Goal: Task Accomplishment & Management: Manage account settings

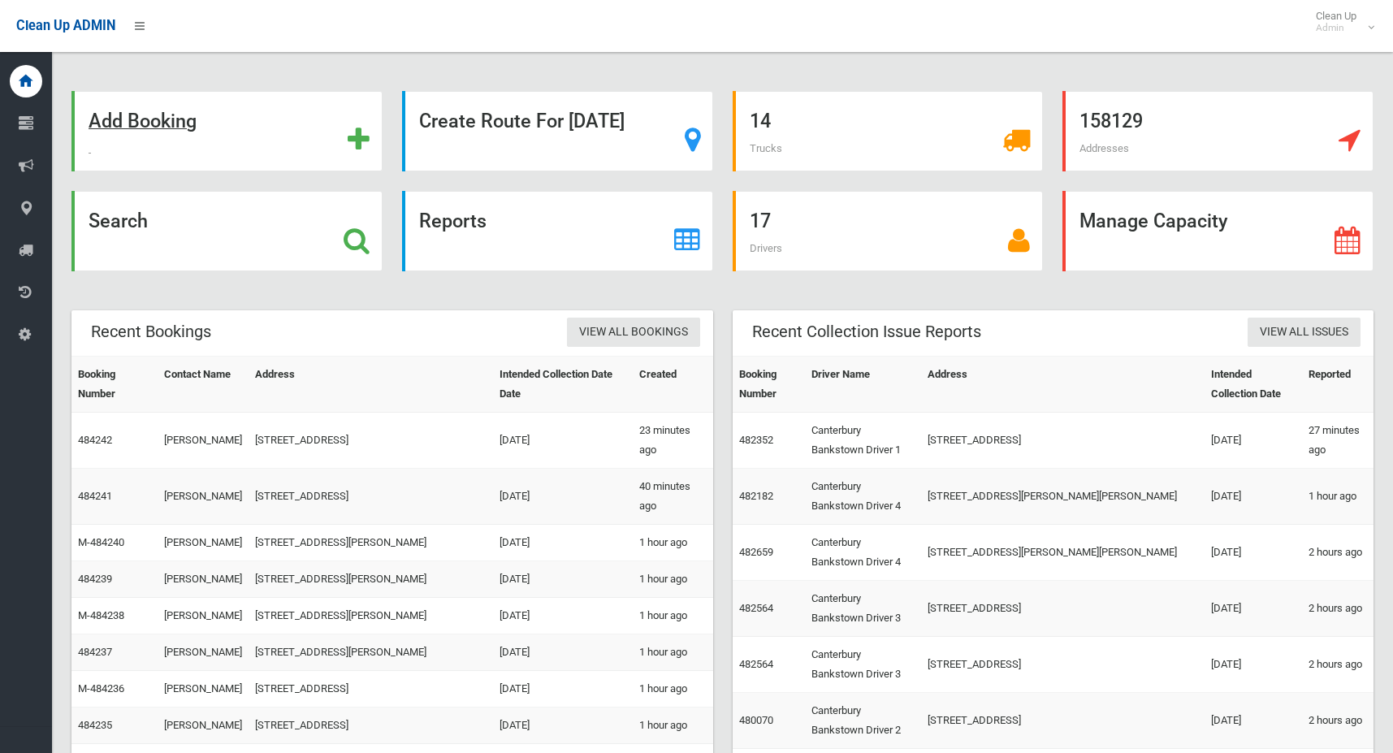
click at [190, 118] on strong "Add Booking" at bounding box center [143, 121] width 108 height 23
click at [131, 223] on strong "Search" at bounding box center [118, 221] width 59 height 23
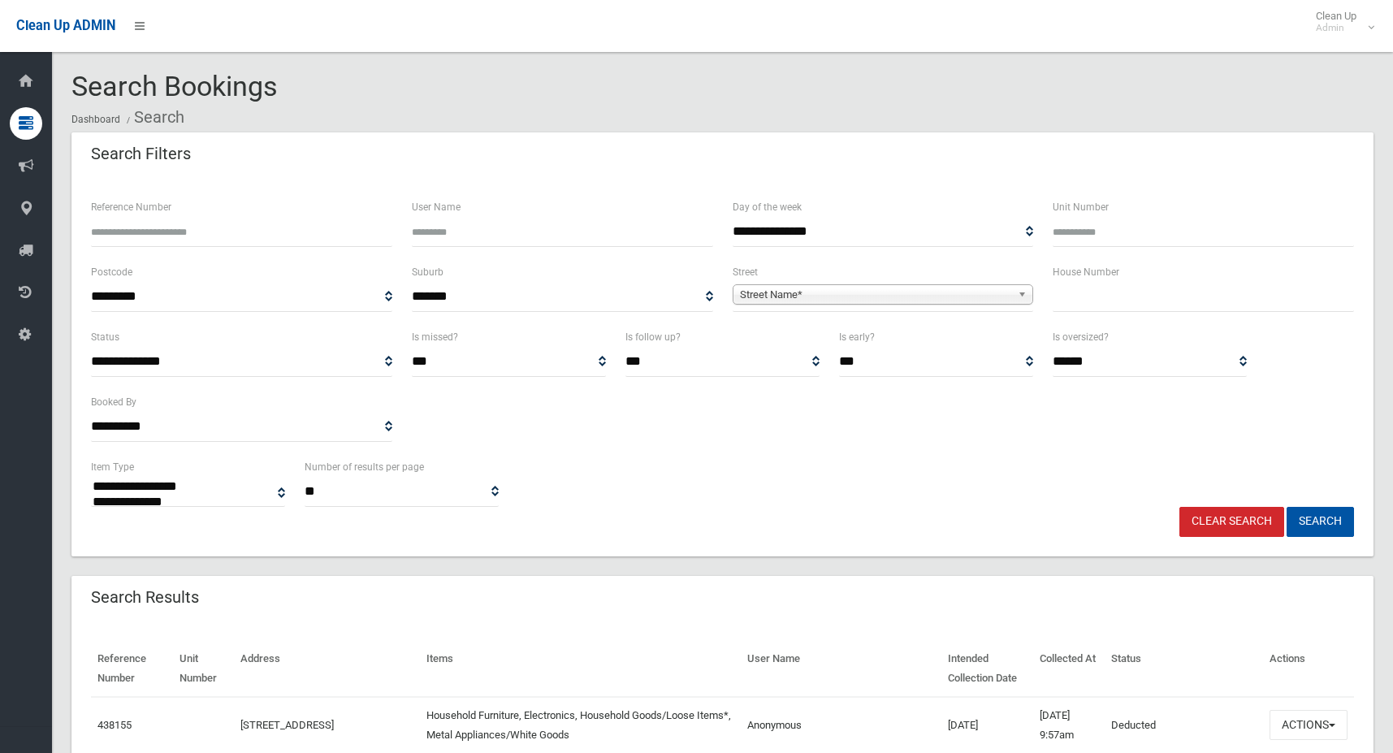
select select
click at [233, 234] on input "Reference Number" at bounding box center [241, 232] width 301 height 30
type input "******"
click at [1287, 507] on button "Search" at bounding box center [1320, 522] width 67 height 30
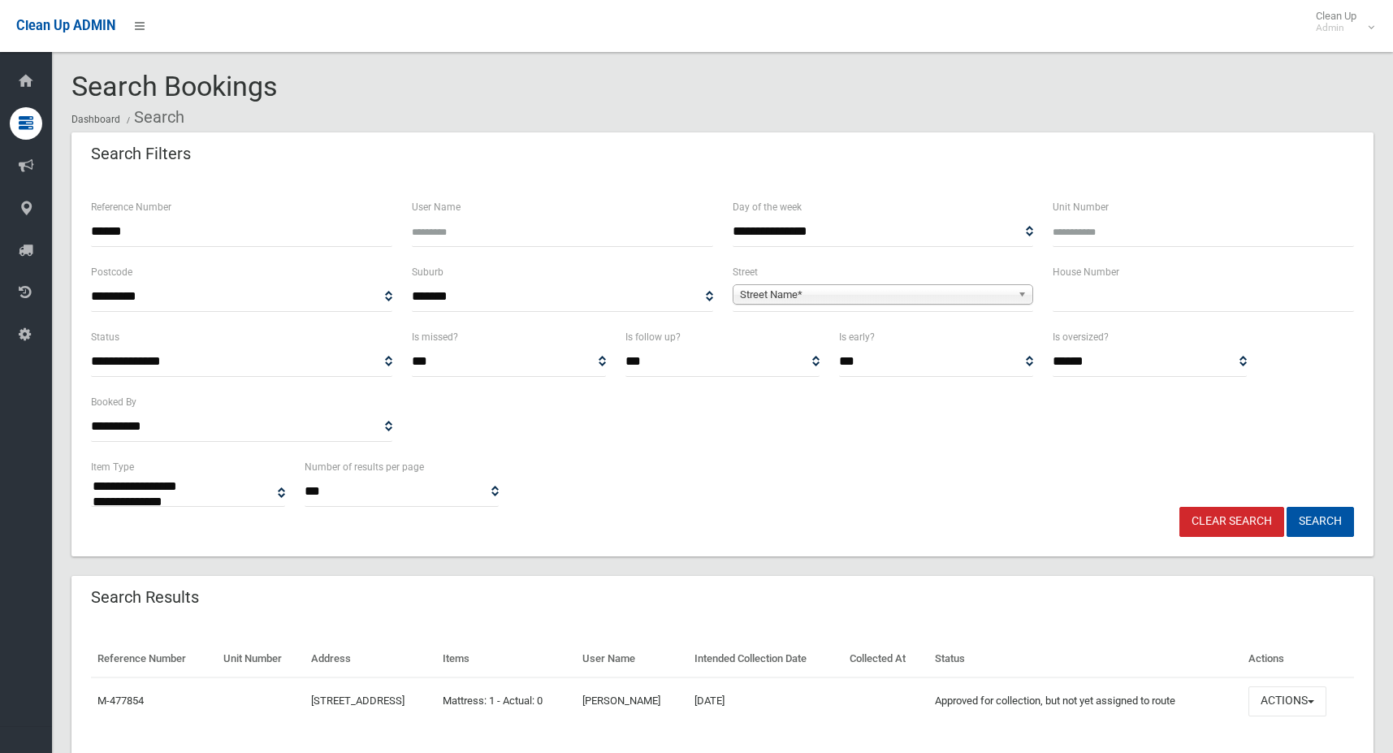
select select
click at [1319, 521] on button "Search" at bounding box center [1320, 522] width 67 height 30
select select
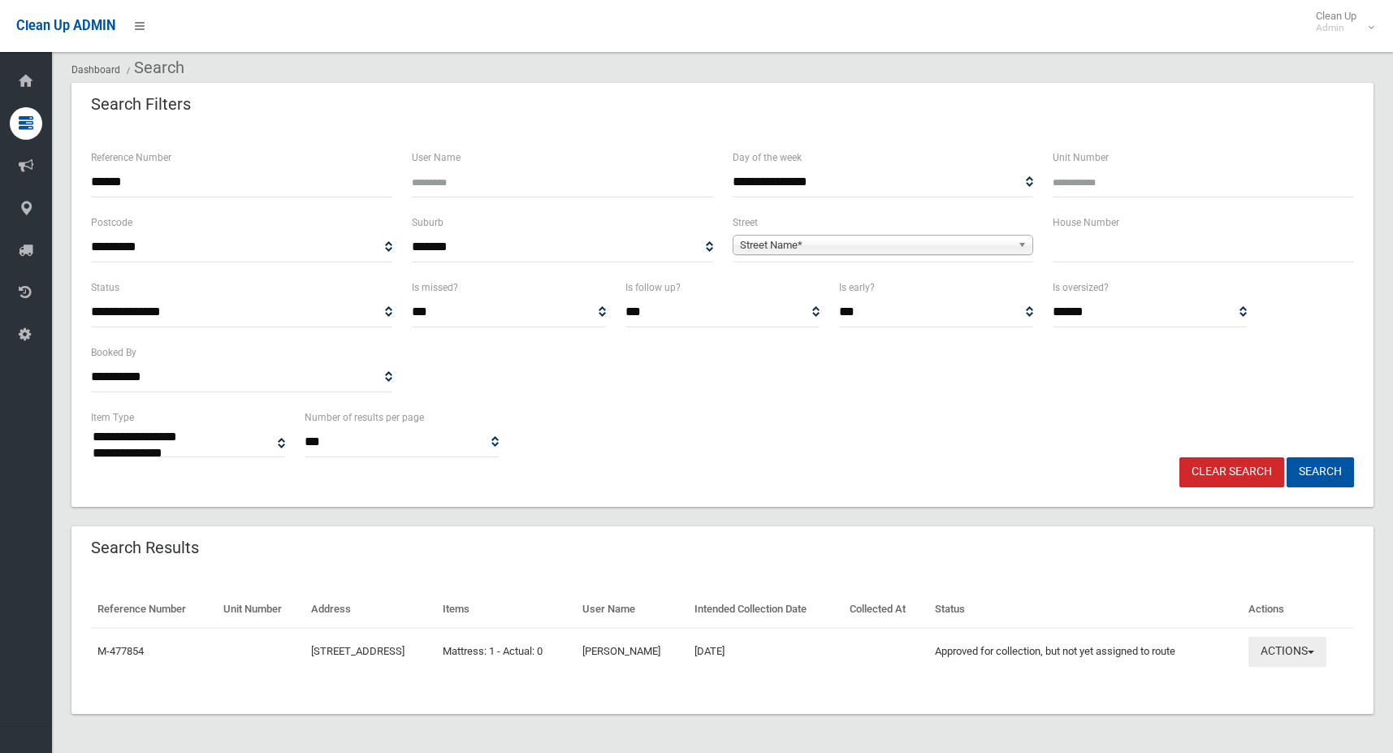
click at [1299, 656] on button "Actions" at bounding box center [1287, 652] width 78 height 30
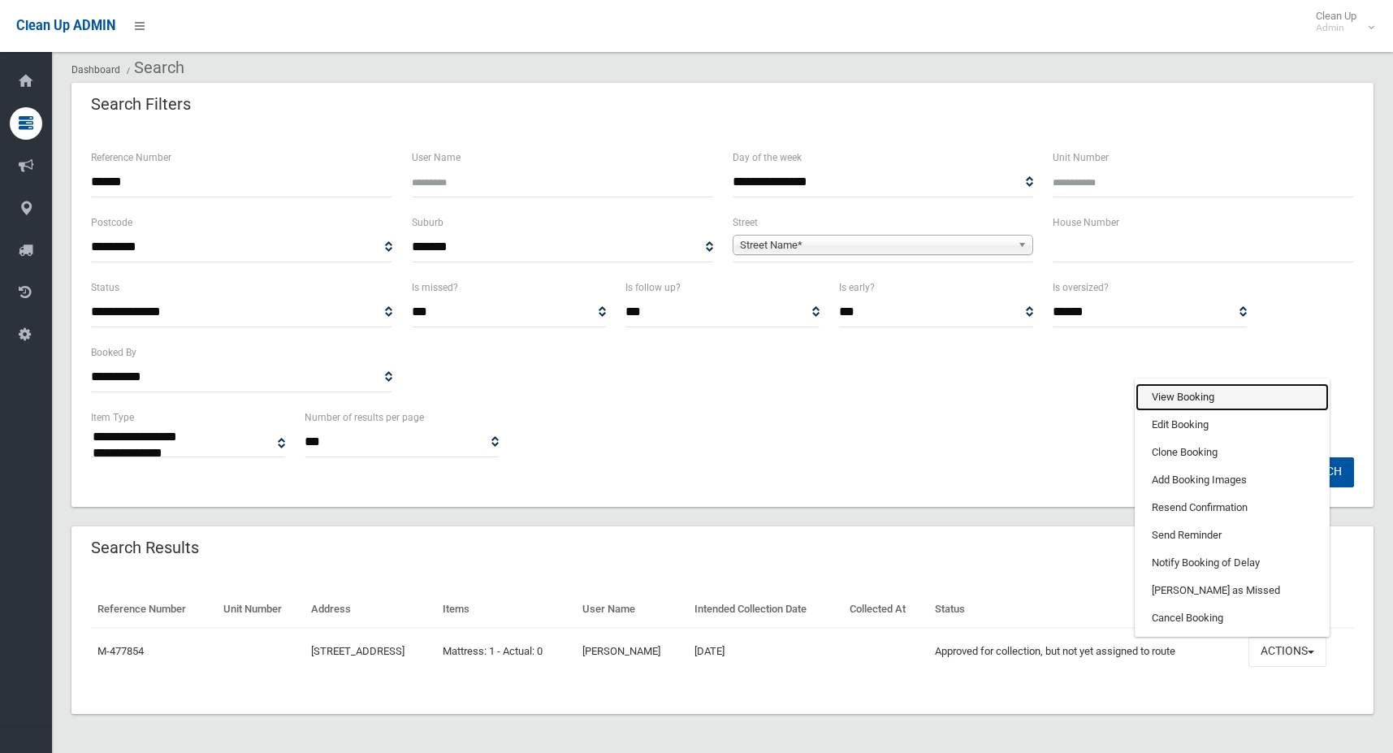
click at [1202, 400] on link "View Booking" at bounding box center [1232, 397] width 193 height 28
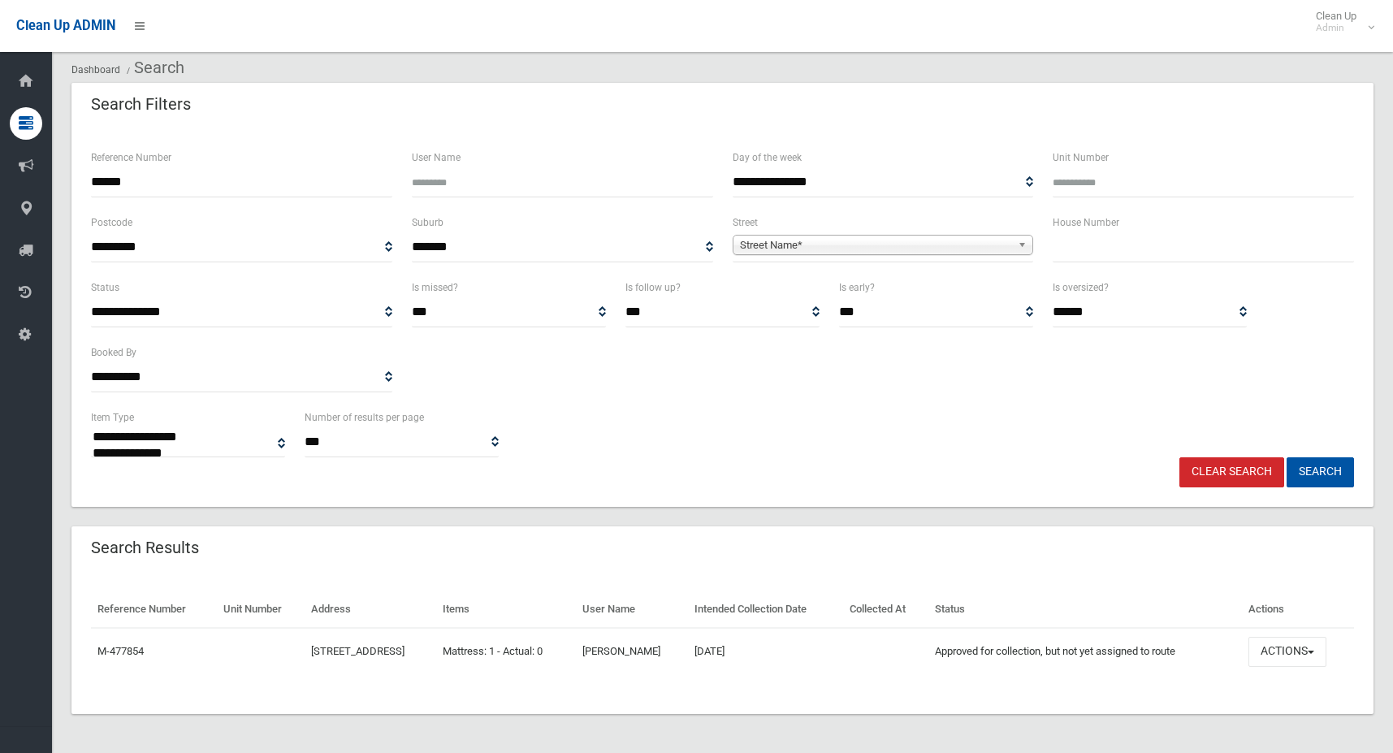
click at [180, 187] on input "******" at bounding box center [241, 182] width 301 height 30
type input "*"
click at [1078, 248] on input "text" at bounding box center [1203, 247] width 301 height 30
type input "**"
click at [834, 236] on span "Street Name*" at bounding box center [876, 245] width 272 height 19
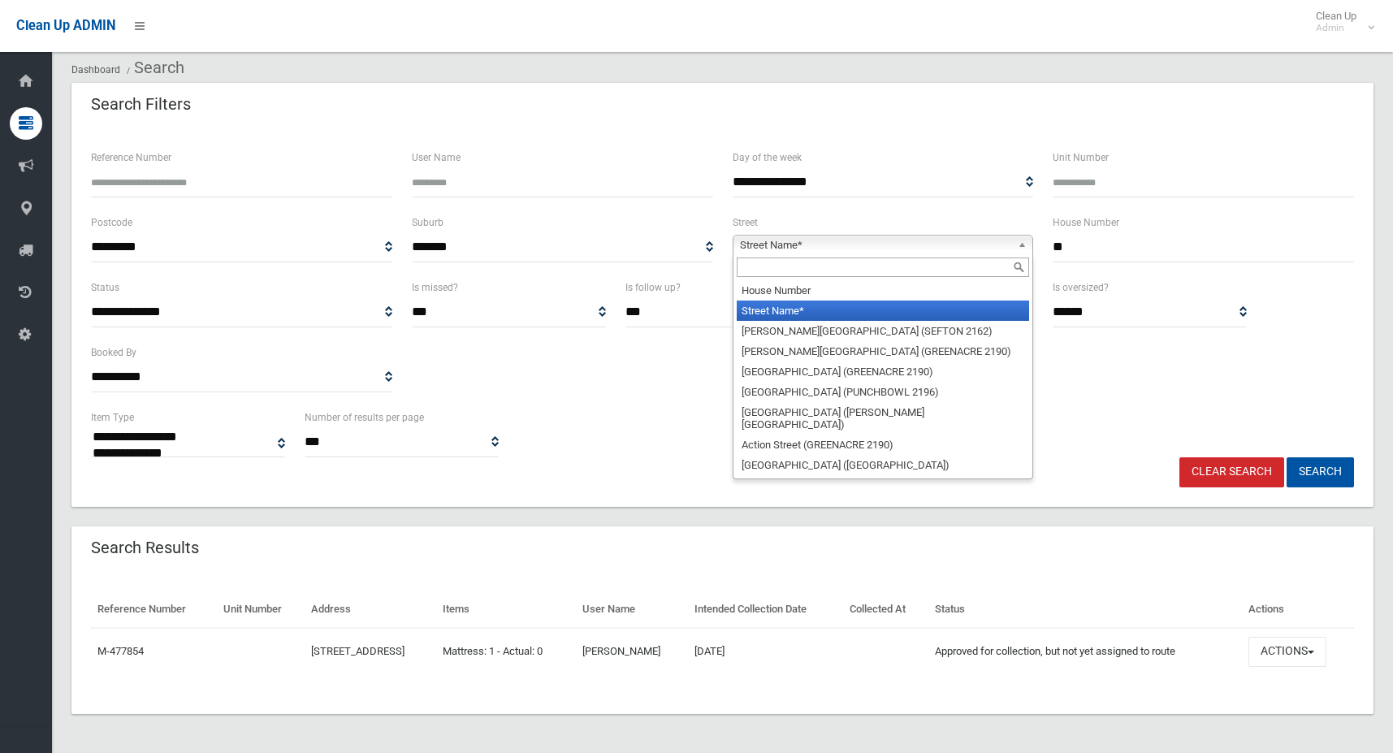
click at [836, 262] on input "text" at bounding box center [883, 266] width 293 height 19
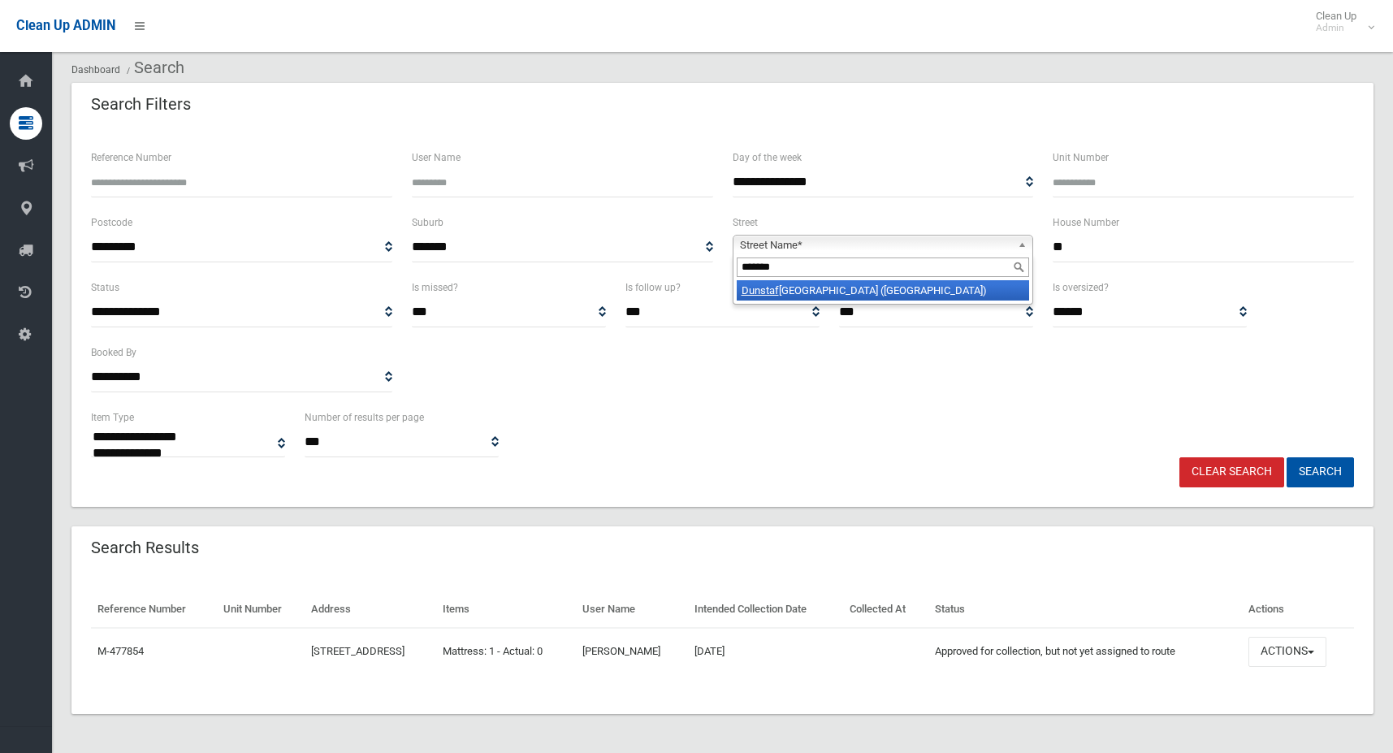
type input "*******"
click at [877, 294] on li "Dunstaf fenage Street (HURLSTONE PARK 2193)" at bounding box center [883, 290] width 293 height 20
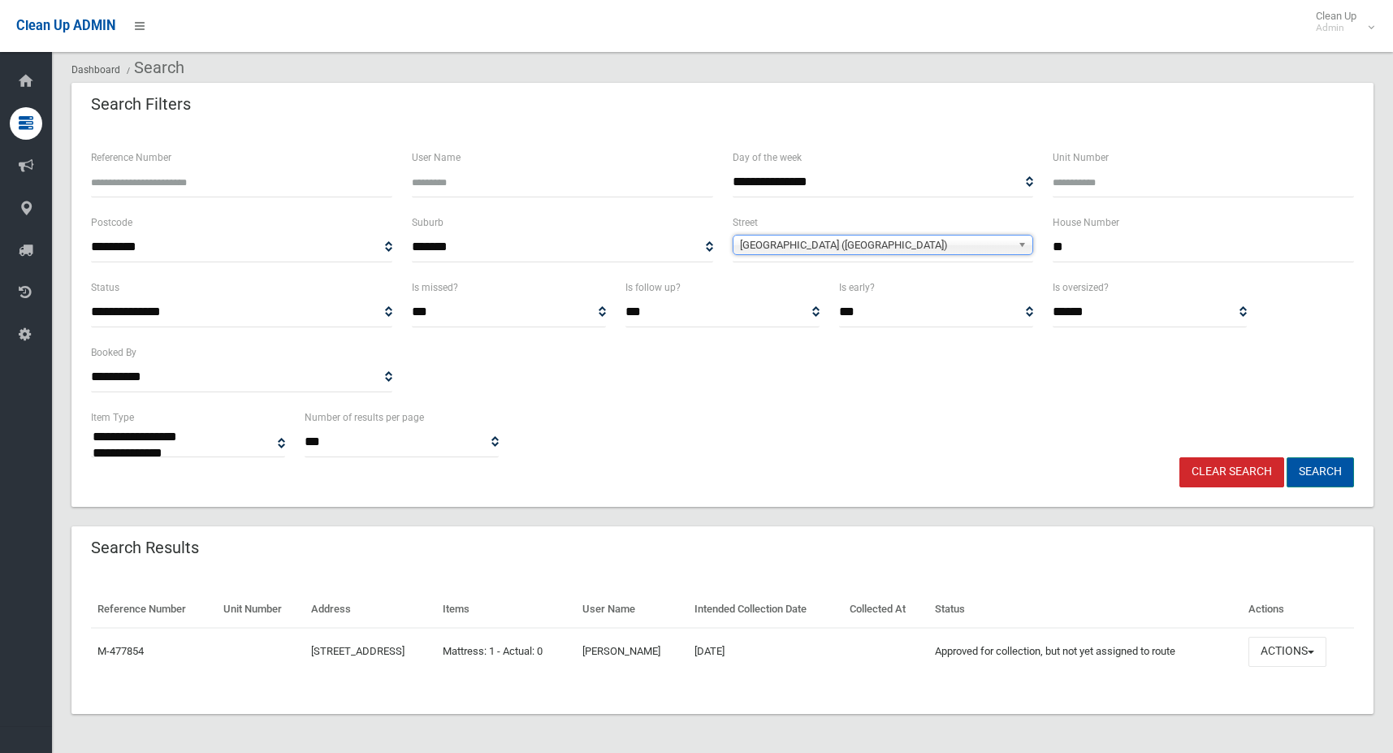
click at [1301, 475] on button "Search" at bounding box center [1320, 472] width 67 height 30
click at [1305, 470] on button "Search" at bounding box center [1320, 472] width 67 height 30
click at [1322, 470] on button "Search" at bounding box center [1320, 472] width 67 height 30
click at [1305, 468] on button "Search" at bounding box center [1320, 472] width 67 height 30
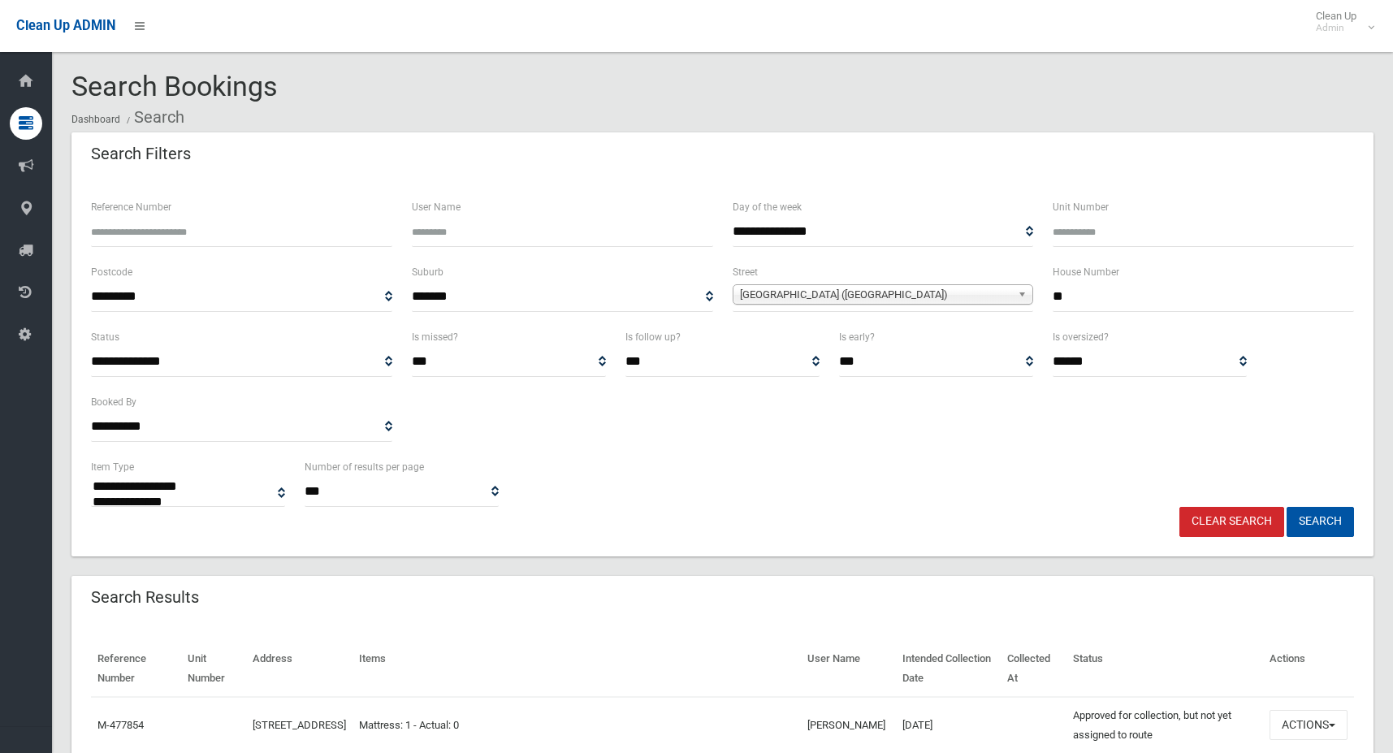
select select
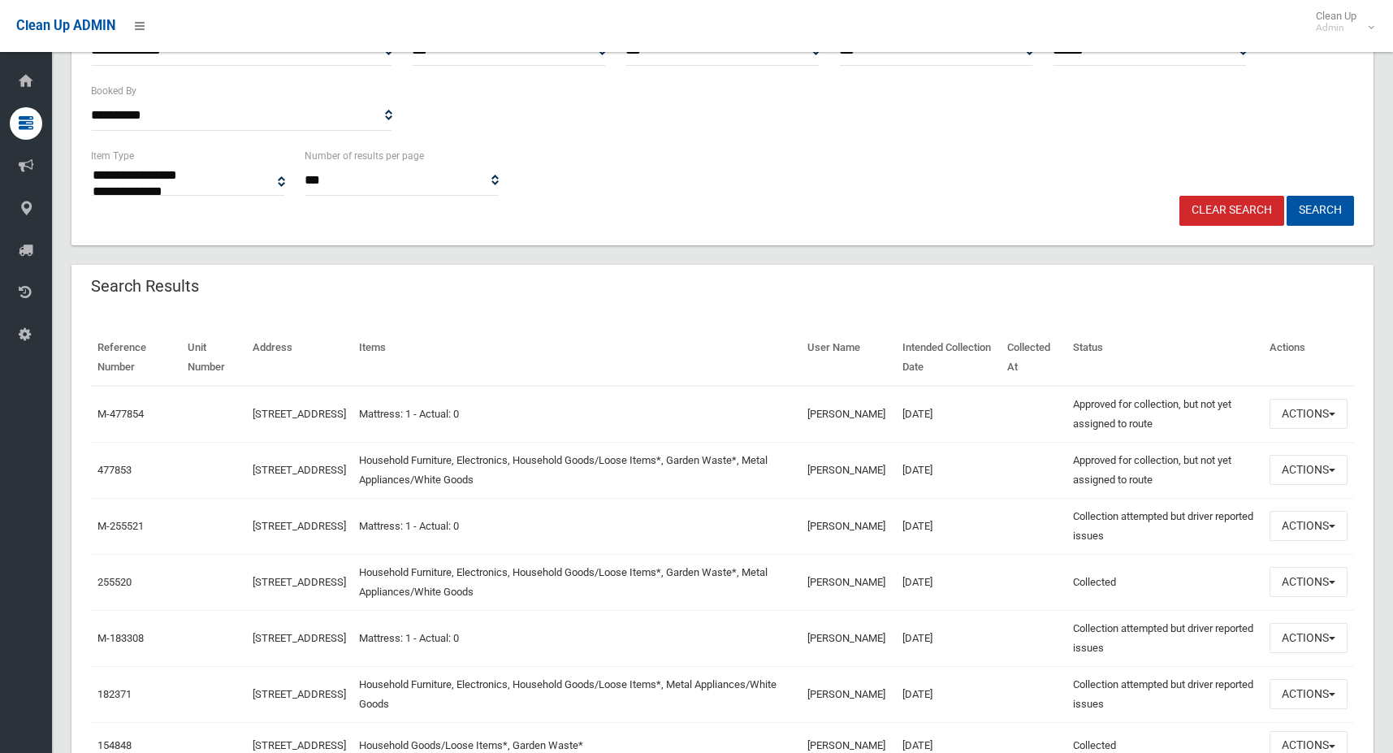
scroll to position [325, 0]
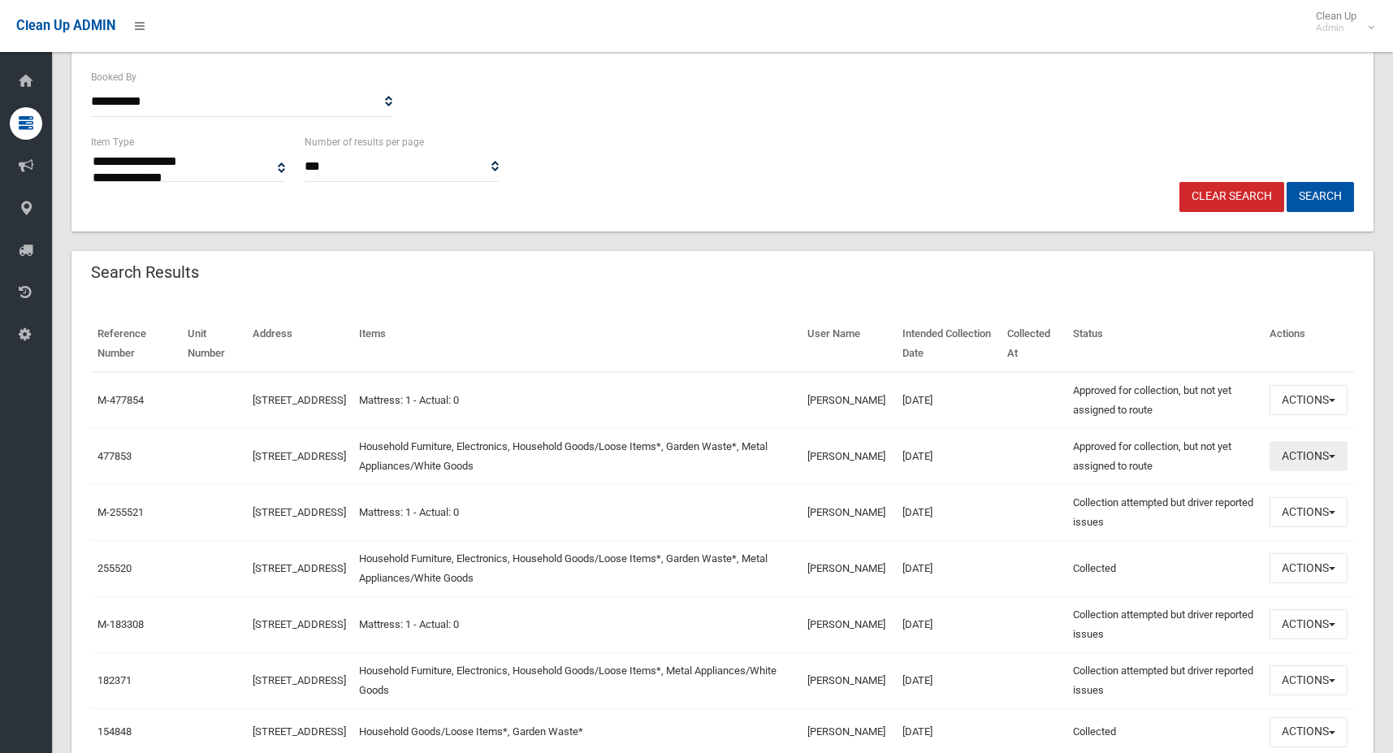
click at [1294, 454] on button "Actions" at bounding box center [1309, 456] width 78 height 30
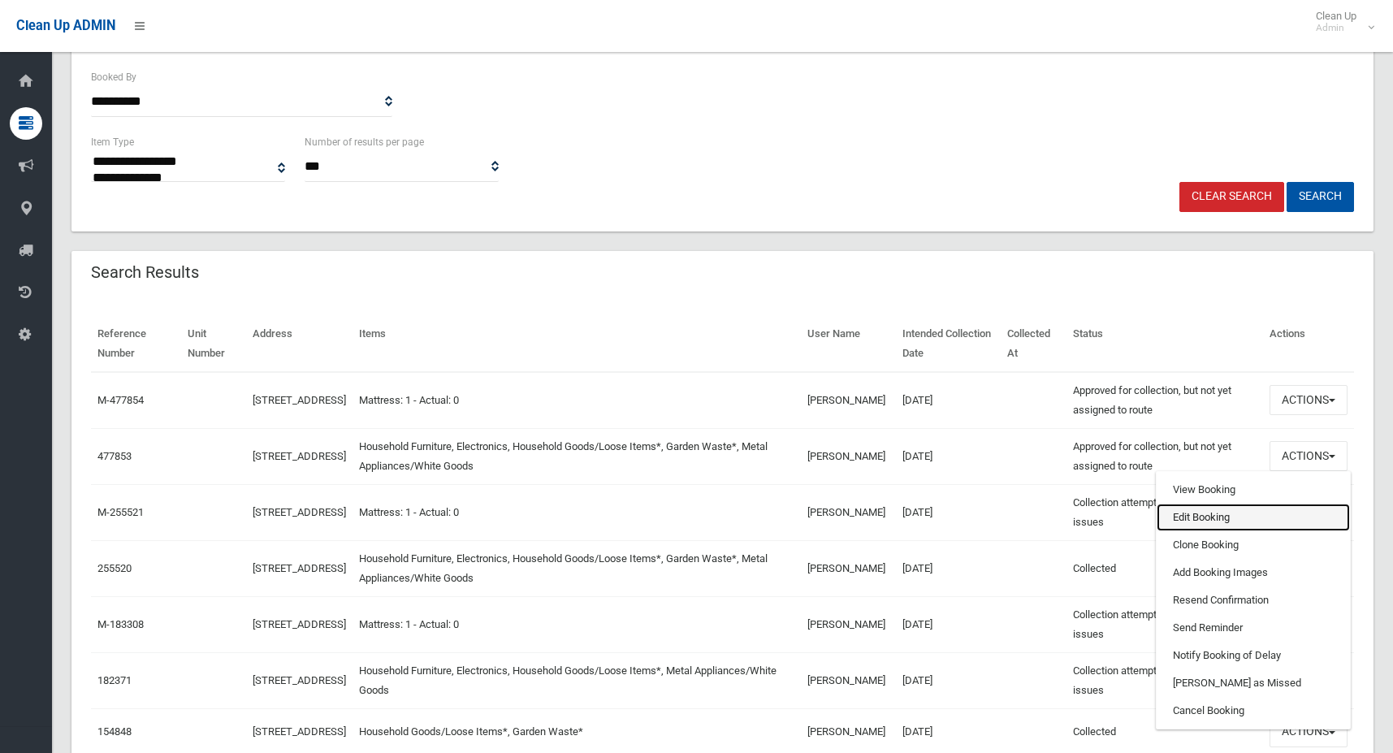
click at [1253, 513] on link "Edit Booking" at bounding box center [1253, 518] width 193 height 28
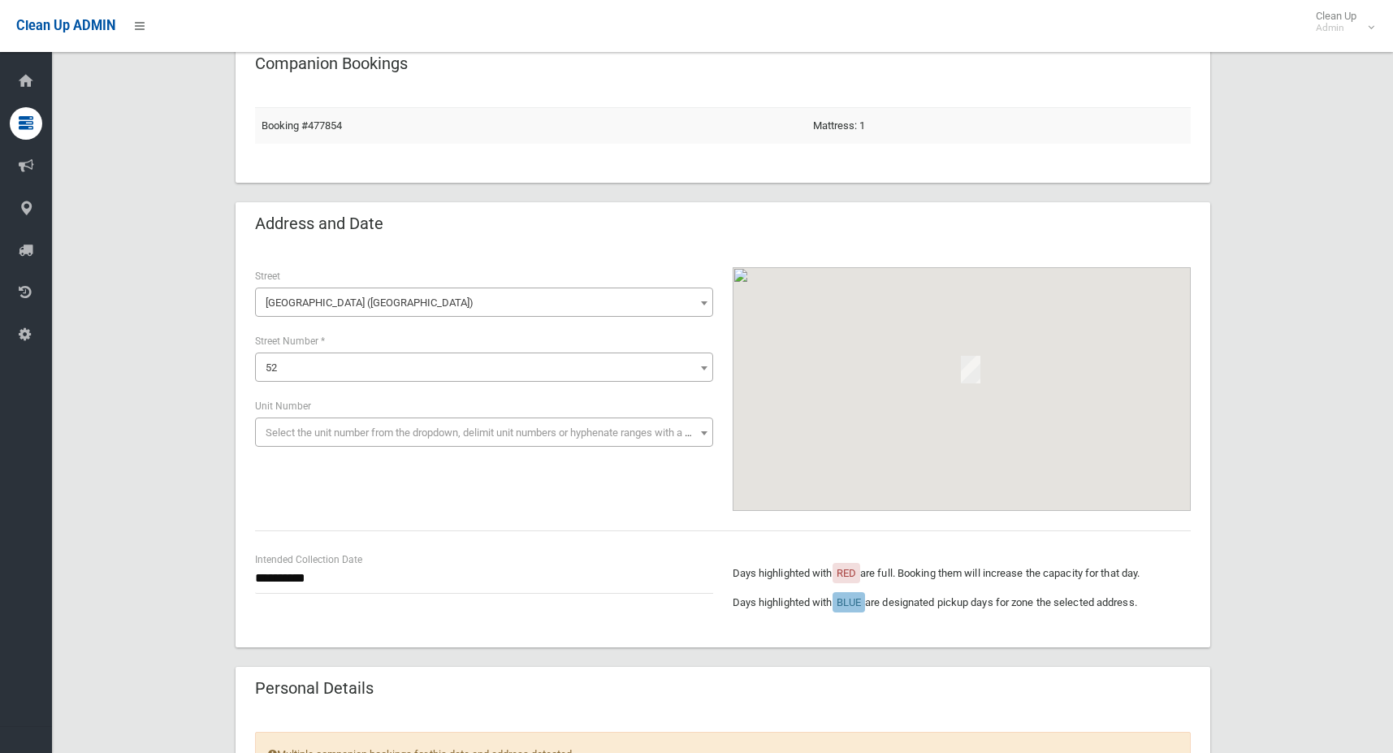
scroll to position [244, 0]
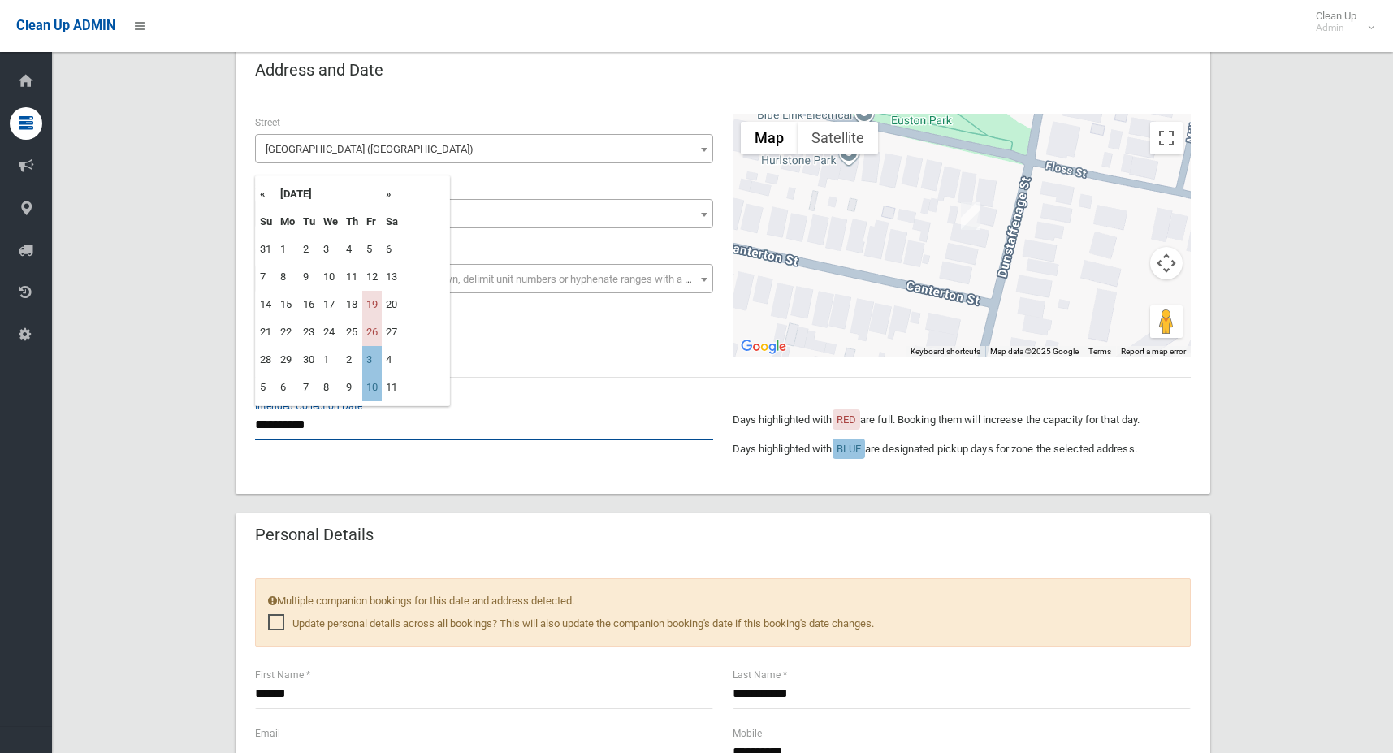
click at [278, 417] on input "**********" at bounding box center [484, 425] width 458 height 30
click at [390, 194] on th "»" at bounding box center [392, 194] width 20 height 28
click at [372, 303] on td "17" at bounding box center [371, 305] width 19 height 28
type input "**********"
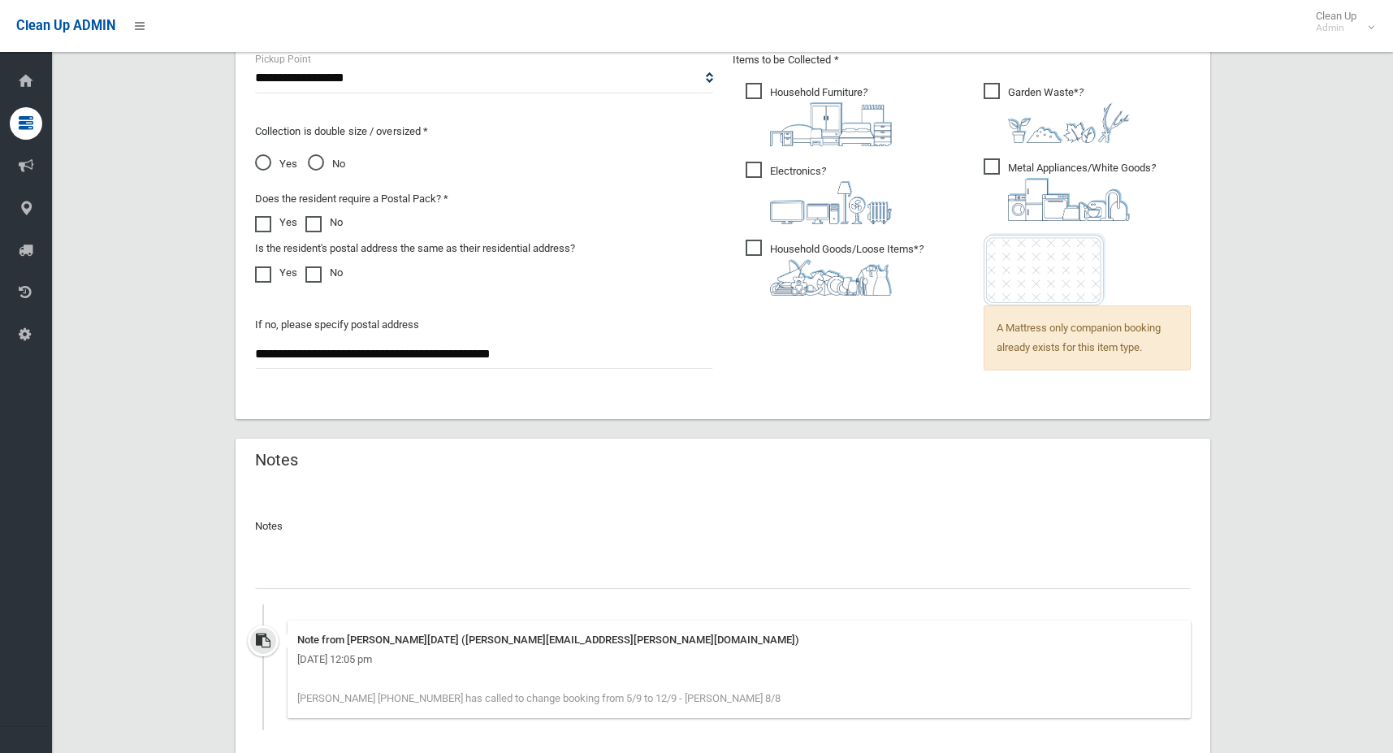
scroll to position [1258, 0]
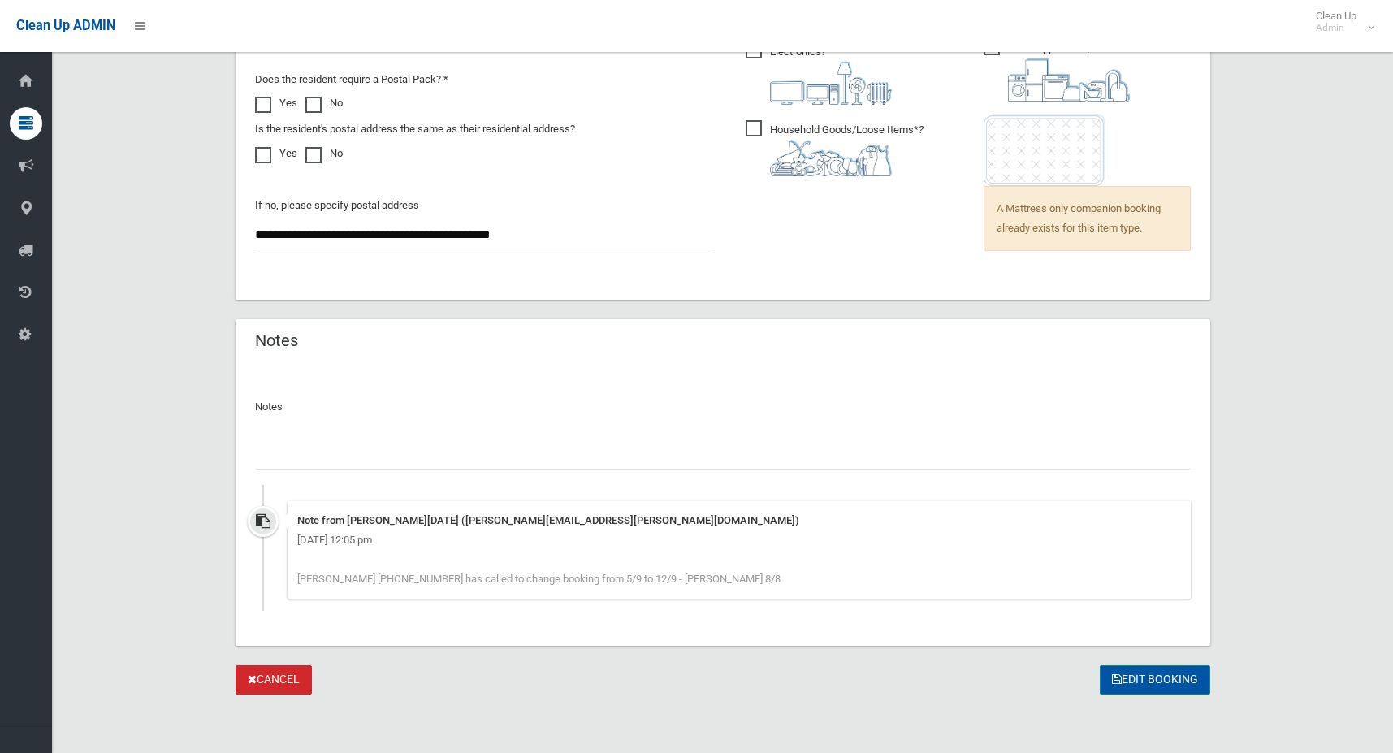
click at [1116, 676] on icon "submit" at bounding box center [1117, 678] width 10 height 11
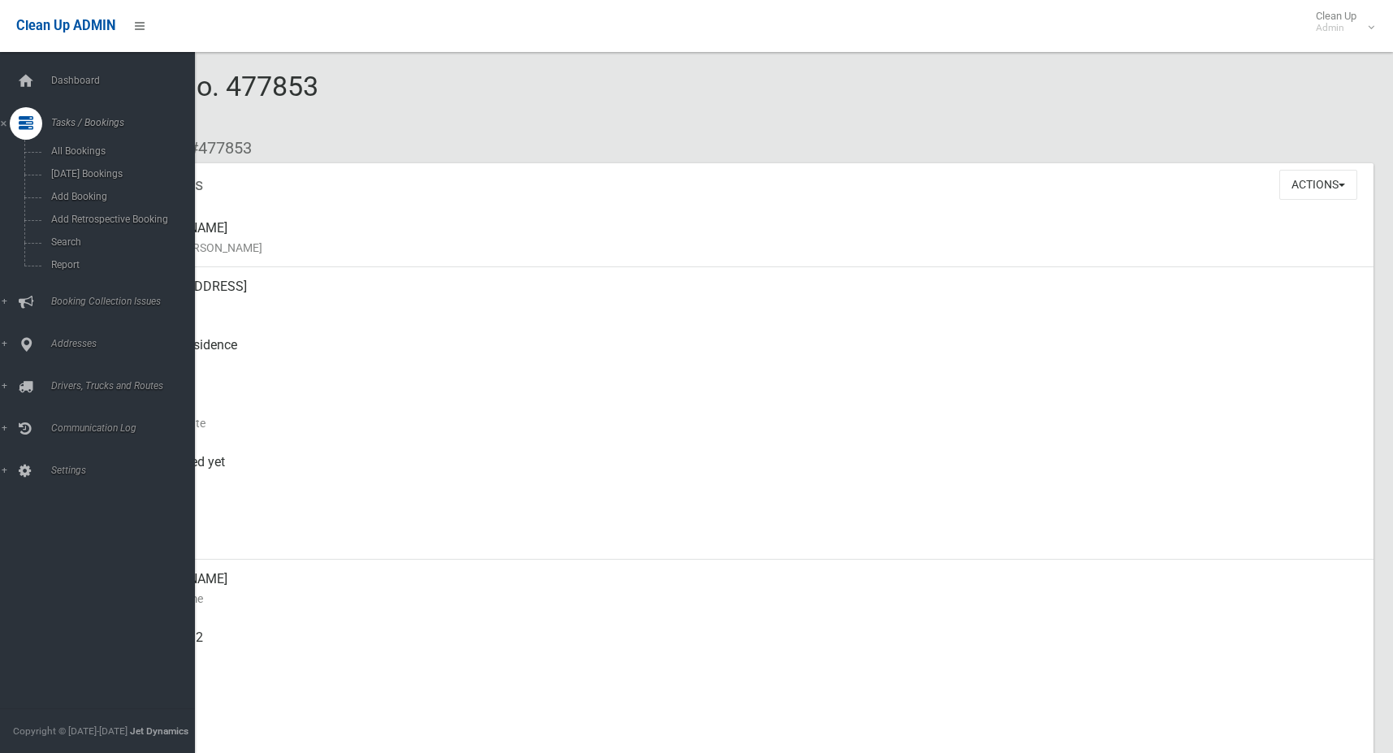
click at [28, 132] on icon at bounding box center [26, 123] width 15 height 32
click at [27, 121] on icon at bounding box center [26, 123] width 15 height 32
click at [75, 233] on link "Search" at bounding box center [103, 242] width 207 height 23
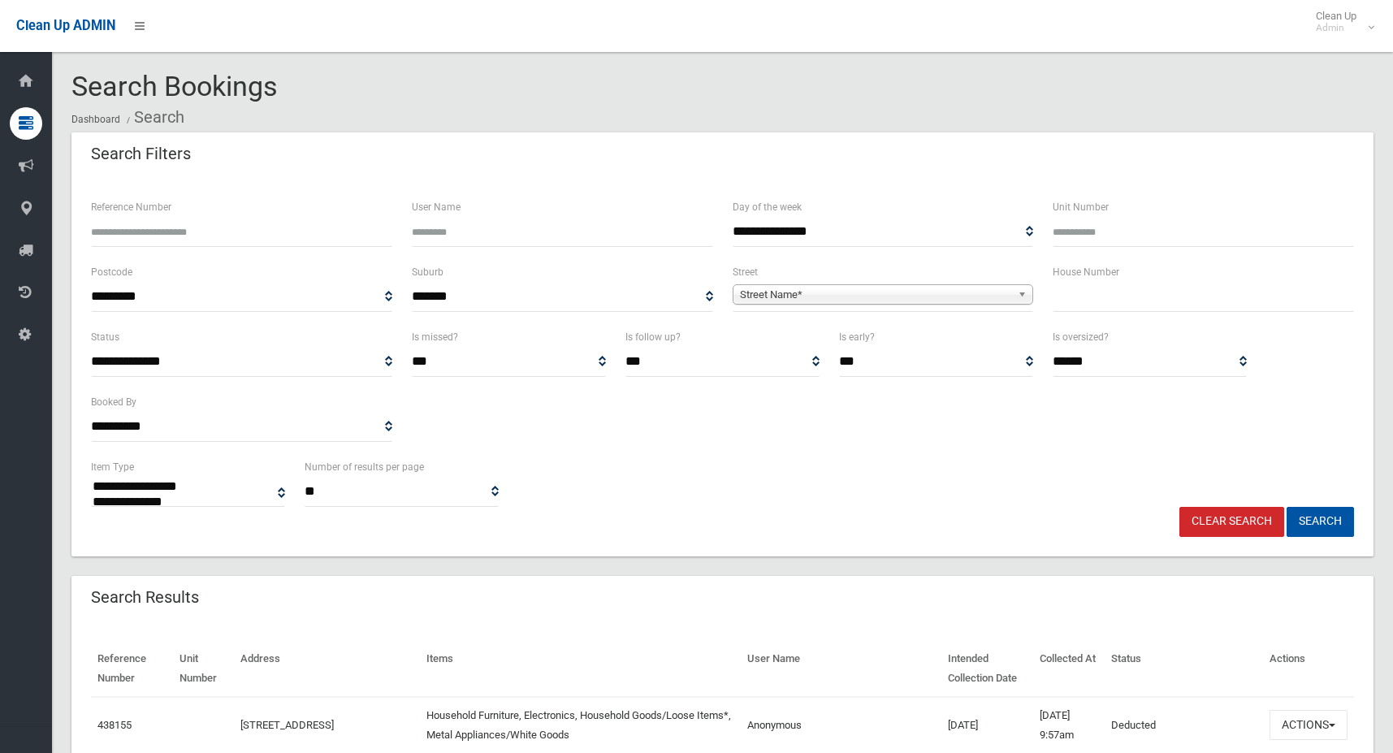
select select
